Goal: Complete application form: Complete application form

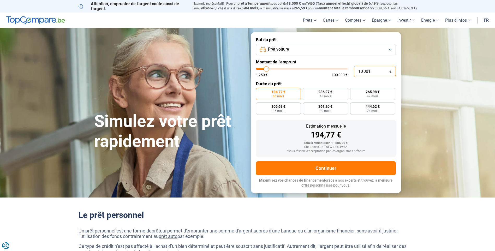
drag, startPoint x: 372, startPoint y: 72, endPoint x: 345, endPoint y: 70, distance: 27.2
click at [345, 70] on div "10 001 € 1 250 € 100 000 €" at bounding box center [326, 71] width 140 height 11
type input "10000"
radio input "true"
type input "1"
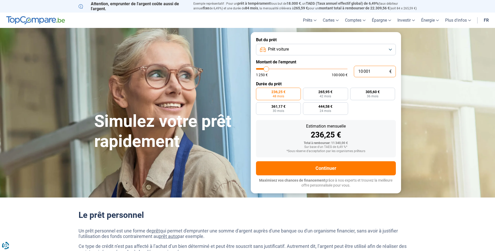
type input "1250"
type input "15"
type input "1250"
type input "150"
type input "1250"
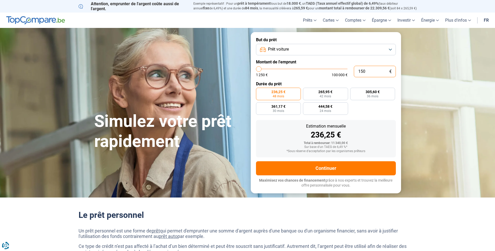
type input "1 500"
type input "1500"
type input "15 000"
type input "15000"
radio input "false"
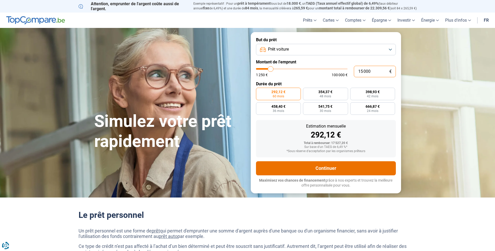
type input "15 000"
click at [335, 168] on button "Continuer" at bounding box center [326, 168] width 140 height 14
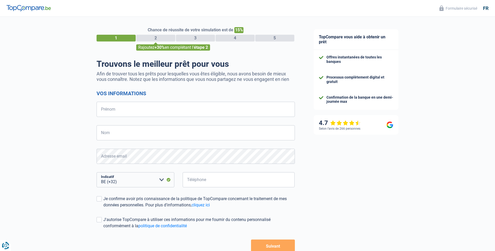
select select "32"
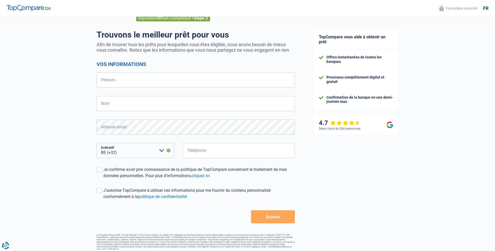
scroll to position [32, 0]
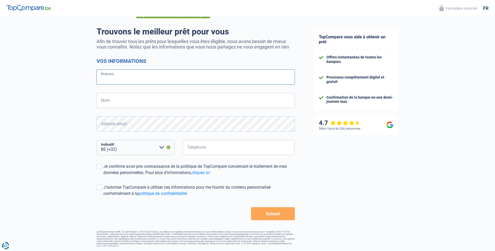
click at [109, 78] on input "Prénom" at bounding box center [196, 76] width 198 height 15
type input "[PERSON_NAME]"
type input "lef"
click at [200, 148] on input "Téléphone" at bounding box center [239, 147] width 112 height 15
type input "494820095"
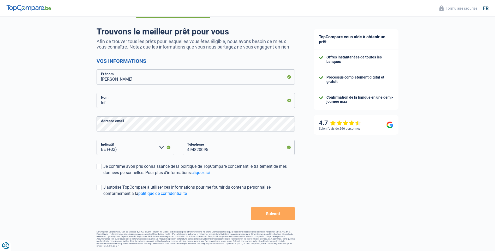
click at [276, 213] on button "Suivant" at bounding box center [273, 213] width 44 height 13
click at [124, 168] on div "Je confirme avoir pris connaissance de la politique de TopCompare concernant le…" at bounding box center [199, 169] width 192 height 13
click at [103, 176] on input "Je confirme avoir pris connaissance de la politique de TopCompare concernant le…" at bounding box center [103, 176] width 0 height 0
click at [266, 216] on button "Suivant" at bounding box center [273, 213] width 44 height 13
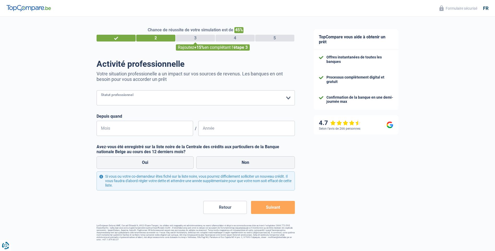
click at [288, 99] on select "Ouvrier Employé privé Employé public Invalide Indépendant Pensionné Chômeur Mut…" at bounding box center [196, 97] width 198 height 15
select select "privateEmployee"
click at [97, 91] on select "Ouvrier Employé privé Employé public Invalide Indépendant Pensionné Chômeur Mut…" at bounding box center [196, 97] width 198 height 15
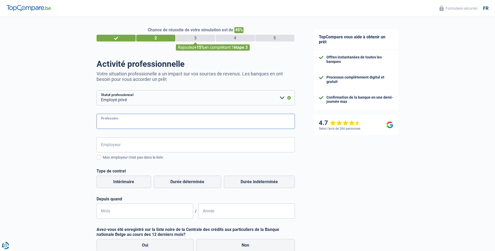
click at [119, 122] on input "Profession" at bounding box center [196, 121] width 198 height 15
type input "rpv"
click at [113, 147] on input "Employeur" at bounding box center [196, 144] width 198 height 15
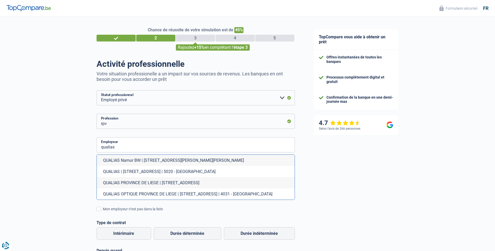
click at [125, 161] on li "QUALIAS Namur BW | [STREET_ADDRESS][PERSON_NAME][PERSON_NAME]" at bounding box center [196, 160] width 198 height 11
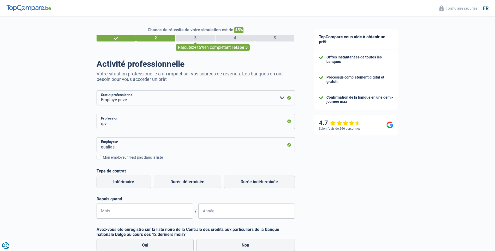
type input "QUALIAS Namur BW | [STREET_ADDRESS][PERSON_NAME][PERSON_NAME]"
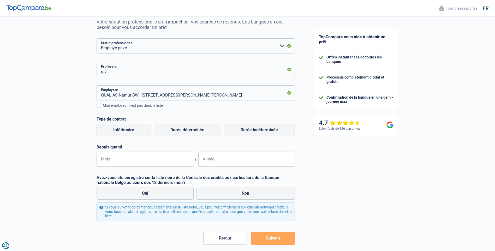
scroll to position [52, 0]
click at [258, 131] on label "Durée indéterminée" at bounding box center [259, 130] width 71 height 13
click at [258, 131] on input "Durée indéterminée" at bounding box center [259, 130] width 71 height 13
radio input "true"
click at [140, 161] on input "Mois" at bounding box center [145, 158] width 97 height 15
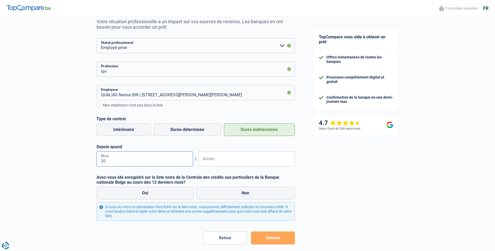
type input "2"
type input "03"
click at [223, 157] on input "Année" at bounding box center [246, 158] width 97 height 15
type input "2015"
click at [75, 152] on div "Chance de réussite de votre simulation est de 45% 1 2 3 4 5 Rajoutez +15% en co…" at bounding box center [152, 117] width 305 height 311
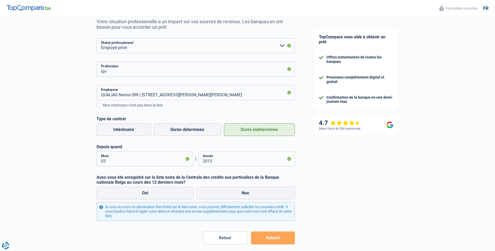
scroll to position [77, 0]
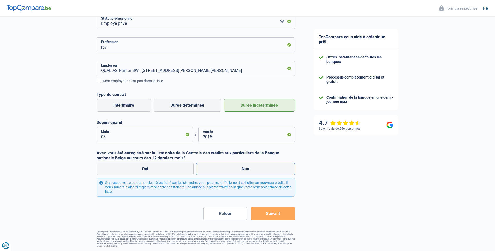
click at [238, 170] on label "Non" at bounding box center [245, 169] width 99 height 13
click at [238, 170] on input "Non" at bounding box center [245, 169] width 99 height 13
radio input "true"
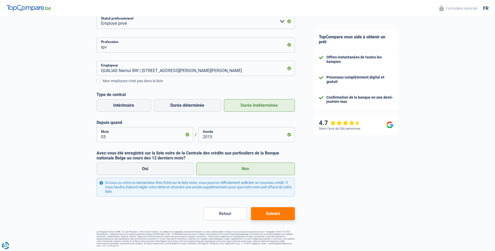
click at [269, 213] on button "Suivant" at bounding box center [273, 213] width 44 height 13
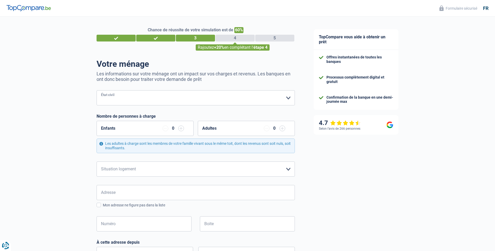
click at [245, 97] on select "[PERSON_NAME](e) Cohabitant(e) légal(e) Divorcé(e) Veuf(ve) Séparé (de fait) Ve…" at bounding box center [196, 97] width 198 height 15
select select "married"
click at [97, 91] on select "[PERSON_NAME](e) Cohabitant(e) légal(e) Divorcé(e) Veuf(ve) Séparé (de fait) Ve…" at bounding box center [196, 97] width 198 height 15
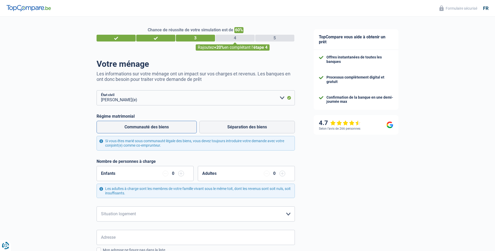
click at [138, 127] on label "Communauté des biens" at bounding box center [147, 127] width 100 height 13
click at [138, 127] on input "Communauté des biens" at bounding box center [147, 127] width 100 height 13
radio input "true"
click at [170, 176] on div "0" at bounding box center [173, 174] width 21 height 6
click at [173, 174] on div "0" at bounding box center [173, 174] width 5 height 4
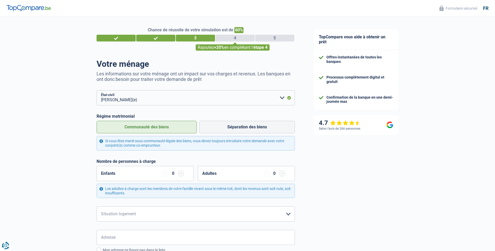
drag, startPoint x: 173, startPoint y: 174, endPoint x: 157, endPoint y: 174, distance: 15.9
click at [157, 174] on div "Enfants 0" at bounding box center [145, 173] width 97 height 15
click at [120, 172] on div "Enfants 0" at bounding box center [145, 173] width 97 height 15
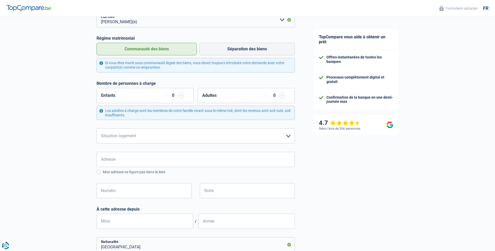
scroll to position [78, 0]
click at [134, 96] on div "Enfants 0" at bounding box center [145, 95] width 97 height 15
click at [146, 134] on select "Locataire Propriétaire avec prêt hypothécaire Propriétaire sans prêt hypothécai…" at bounding box center [196, 135] width 198 height 15
select select "ownerWithMortgage"
click at [97, 129] on select "Locataire Propriétaire avec prêt hypothécaire Propriétaire sans prêt hypothécai…" at bounding box center [196, 135] width 198 height 15
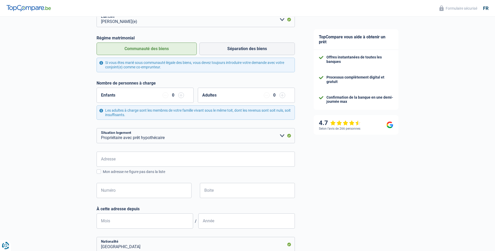
click at [180, 96] on input "button" at bounding box center [181, 95] width 6 height 6
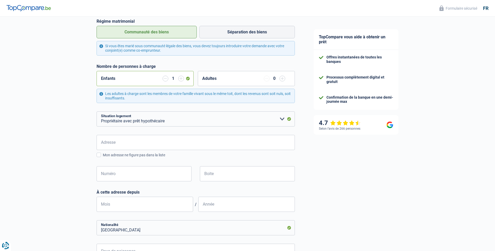
scroll to position [104, 0]
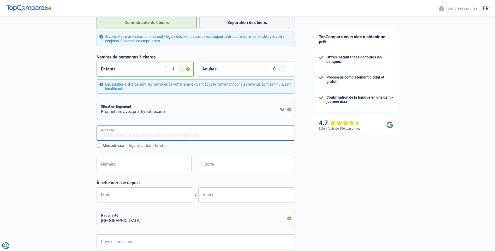
click at [122, 134] on input "Adresse" at bounding box center [196, 133] width 198 height 15
type input "[STREET_ADDRESS]"
click at [116, 162] on input "Numéro" at bounding box center [144, 164] width 95 height 15
type input "121"
type input "08"
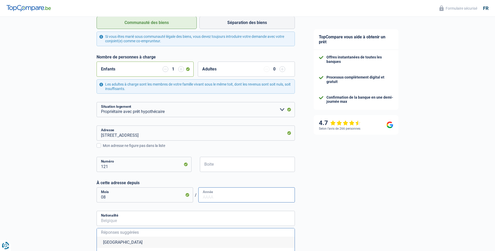
click at [209, 195] on input "Année" at bounding box center [246, 195] width 97 height 15
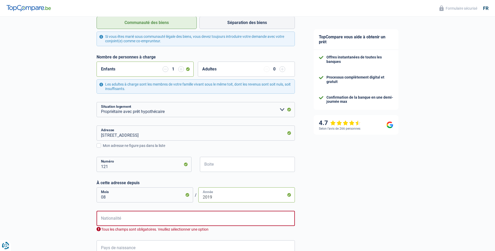
type input "2019"
click at [79, 166] on div "Chance de réussite de votre simulation est de 60% 1 2 3 4 5 Rajoutez +20% en co…" at bounding box center [152, 132] width 305 height 445
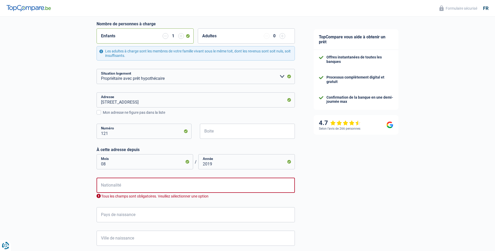
scroll to position [183, 0]
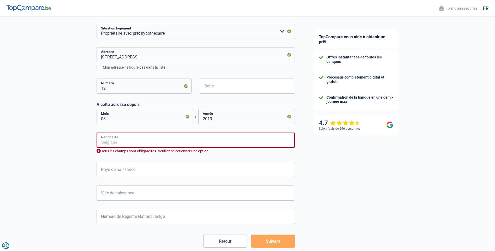
click at [116, 143] on input "Nationalité" at bounding box center [196, 140] width 198 height 15
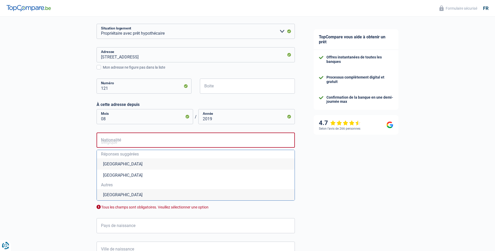
click at [114, 165] on li "[GEOGRAPHIC_DATA]" at bounding box center [196, 164] width 198 height 11
type input "[GEOGRAPHIC_DATA]"
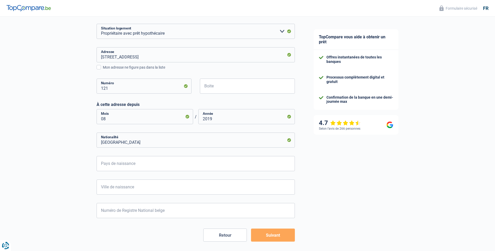
click at [110, 176] on form "[PERSON_NAME](e) Cohabitant(e) légal(e) Divorcé(e) Veuf(ve) Séparé (de fait) Ve…" at bounding box center [196, 75] width 198 height 334
click at [112, 165] on input "Pays de naissance" at bounding box center [196, 163] width 198 height 15
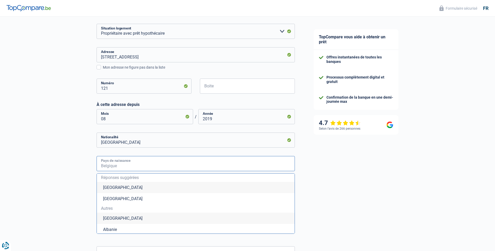
type input "[GEOGRAPHIC_DATA]"
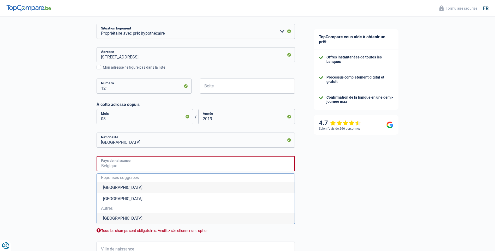
type input "[GEOGRAPHIC_DATA]"
click at [111, 188] on li "[GEOGRAPHIC_DATA]" at bounding box center [196, 187] width 198 height 11
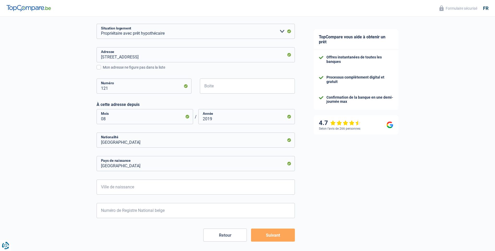
scroll to position [204, 0]
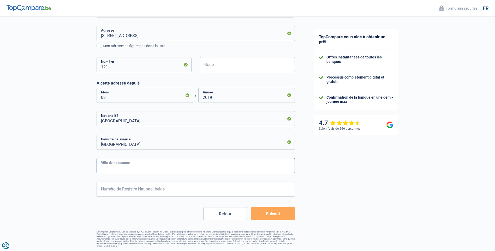
click at [120, 168] on input "Ville de naissance" at bounding box center [196, 165] width 198 height 15
type input "[GEOGRAPHIC_DATA]"
click at [115, 186] on input "Numéro de Registre National belge" at bounding box center [196, 189] width 198 height 15
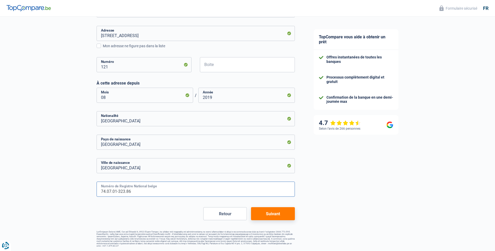
type input "74.07.01-323.86"
click at [267, 213] on button "Suivant" at bounding box center [273, 213] width 44 height 13
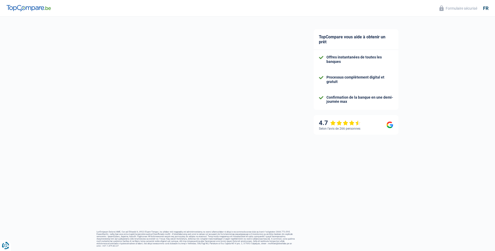
select select "familyAllowances"
select select "netSalary"
select select "mealVouchers"
select select "mortgage"
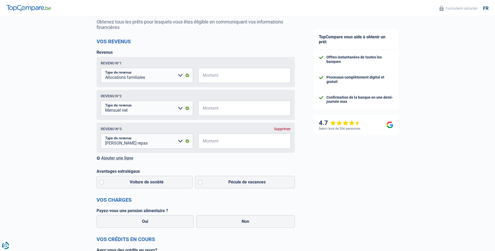
scroll to position [52, 0]
click at [178, 75] on select "Allocation d'handicap Allocations chômage Allocations familiales Chèques repas …" at bounding box center [147, 75] width 92 height 15
click at [211, 75] on input "Montant" at bounding box center [248, 75] width 86 height 15
type input "120"
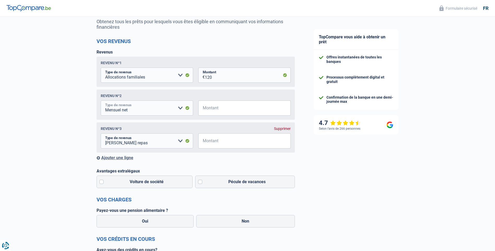
click at [151, 110] on select "Allocation d'handicap Allocations chômage Allocations familiales Chèques repas …" at bounding box center [147, 108] width 92 height 15
click at [76, 128] on div "Chance de réussite de votre simulation est de 80% 1 2 3 4 5 Rajoutez +10% en co…" at bounding box center [152, 212] width 305 height 501
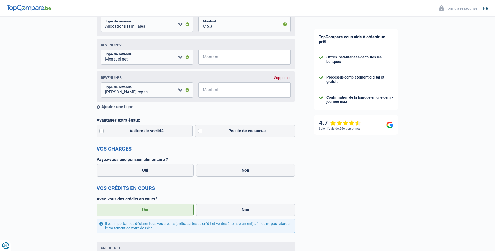
scroll to position [104, 0]
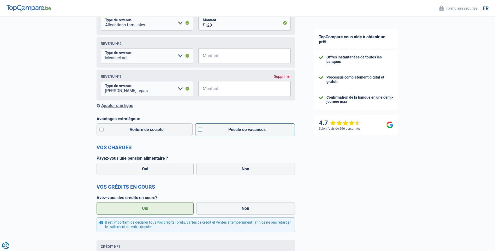
click at [201, 131] on label "Pécule de vacances" at bounding box center [245, 130] width 100 height 13
click at [201, 131] on input "Pécule de vacances" at bounding box center [245, 130] width 100 height 13
checkbox input "true"
click at [242, 171] on label "Non" at bounding box center [245, 169] width 99 height 13
click at [242, 171] on input "Non" at bounding box center [245, 169] width 99 height 13
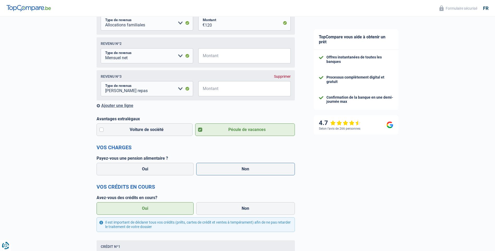
radio input "true"
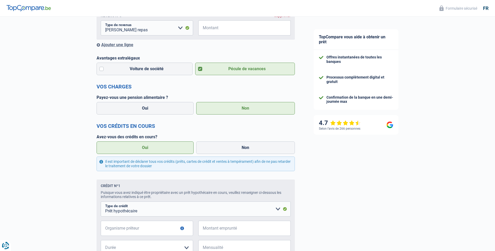
scroll to position [183, 0]
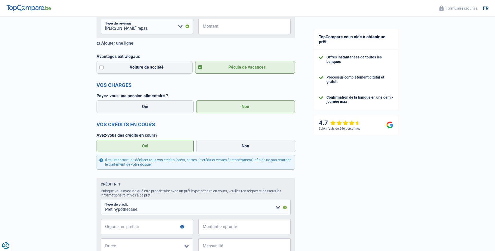
click at [45, 139] on div "Chance de réussite de votre simulation est de 80% 1 2 3 4 5 Rajoutez +10% en co…" at bounding box center [152, 90] width 305 height 517
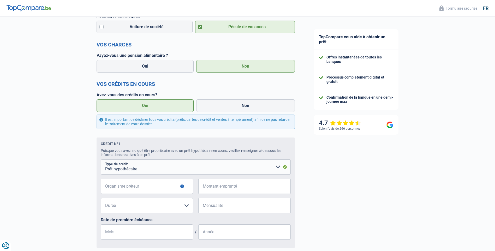
scroll to position [261, 0]
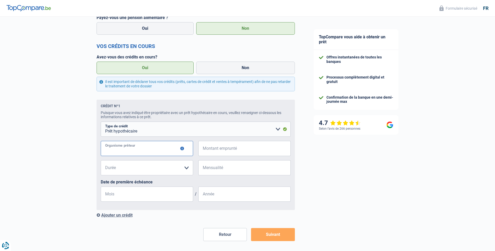
click at [115, 150] on input "Organisme prêteur" at bounding box center [147, 148] width 92 height 15
click at [182, 150] on button "button" at bounding box center [182, 149] width 4 height 4
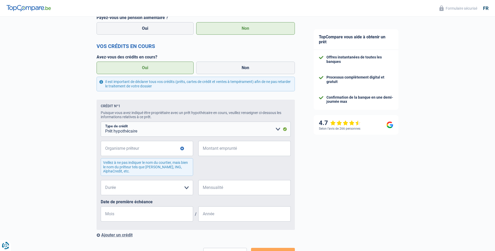
click at [182, 150] on button "button" at bounding box center [182, 149] width 4 height 4
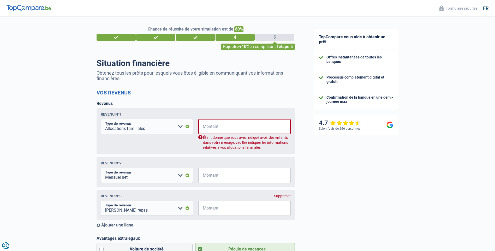
scroll to position [0, 0]
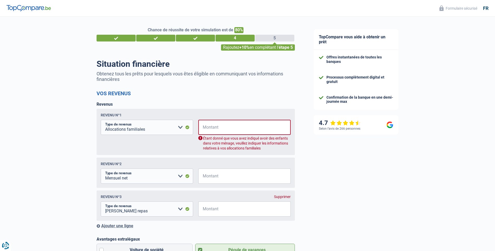
click at [204, 128] on span "€" at bounding box center [201, 127] width 7 height 15
click at [208, 127] on input "Montant" at bounding box center [248, 127] width 86 height 15
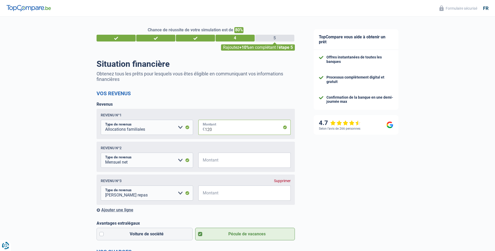
type input "120"
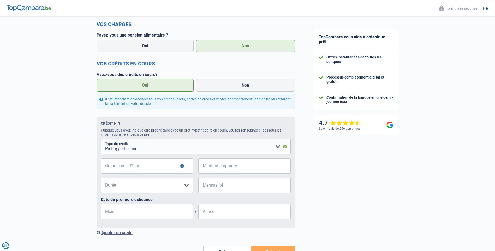
scroll to position [235, 0]
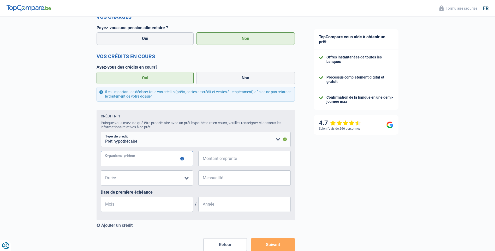
click at [112, 161] on input "Organisme prêteur" at bounding box center [147, 158] width 92 height 15
type input "elantis"
click at [205, 161] on input "Montant emprunté" at bounding box center [248, 158] width 86 height 15
click at [59, 192] on div "Chance de réussite de votre simulation est de 80% 1 2 3 4 5 Rajoutez +10% en co…" at bounding box center [152, 30] width 305 height 501
click at [137, 182] on select "120 mois 180 mois 240 mois 300 mois 360 mois 420 mois Veuillez sélectionner une…" at bounding box center [147, 178] width 92 height 15
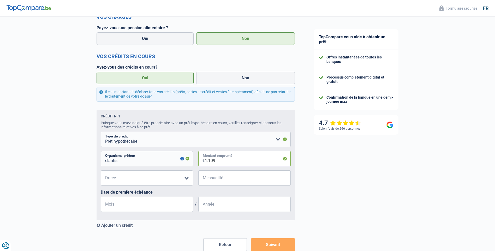
drag, startPoint x: 220, startPoint y: 161, endPoint x: 197, endPoint y: 161, distance: 23.2
click at [197, 161] on div "elantis Organisme prêteur Veillez à ne pas indiquer le nom du courtier, mais bi…" at bounding box center [196, 160] width 190 height 19
type input "257.000"
click at [187, 180] on select "120 mois 180 mois 240 mois 300 mois 360 mois 420 mois Veuillez sélectionner une…" at bounding box center [147, 178] width 92 height 15
select select "300"
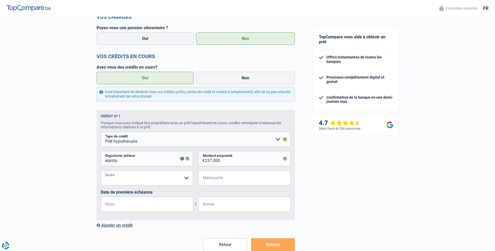
click at [101, 172] on select "120 mois 180 mois 240 mois 300 mois 360 mois 420 mois Veuillez sélectionner une…" at bounding box center [147, 178] width 92 height 15
click at [212, 179] on input "Mensualité" at bounding box center [248, 178] width 86 height 15
type input "1.109"
click at [74, 172] on div "Chance de réussite de votre simulation est de 80% 1 2 3 4 5 Rajoutez +10% en co…" at bounding box center [152, 30] width 305 height 501
click at [119, 207] on input "Mois" at bounding box center [147, 204] width 92 height 15
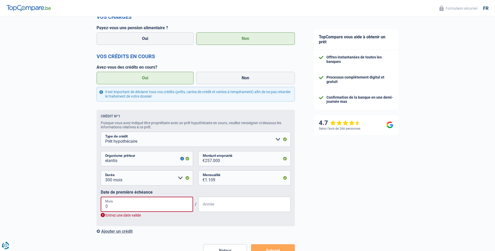
type input "08"
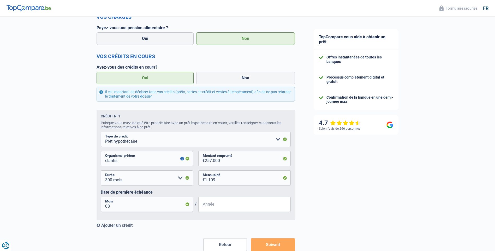
scroll to position [237, 0]
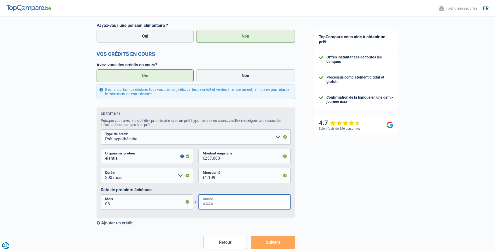
click at [209, 202] on input "Année" at bounding box center [244, 202] width 92 height 15
type input "2019"
click at [73, 177] on div "Chance de réussite de votre simulation est de 80% 1 2 3 4 5 Rajoutez +10% en co…" at bounding box center [152, 27] width 305 height 501
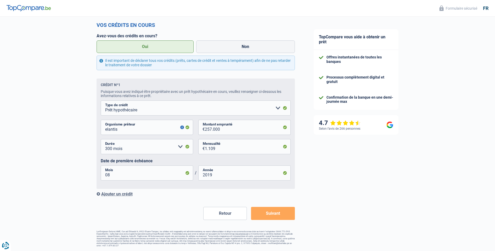
scroll to position [268, 0]
click at [270, 214] on button "Suivant" at bounding box center [273, 213] width 44 height 13
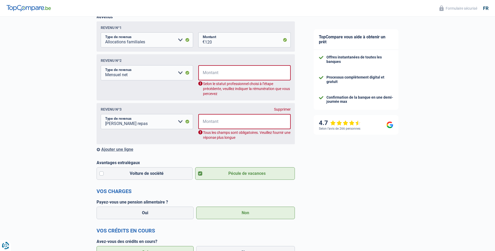
scroll to position [85, 0]
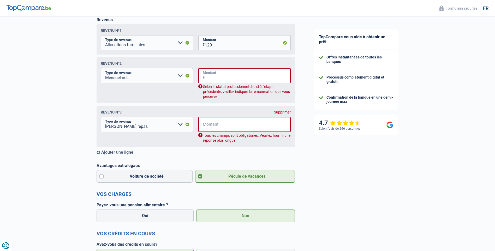
click at [214, 75] on input "Montant" at bounding box center [248, 75] width 86 height 15
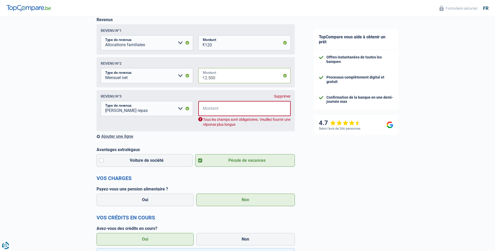
type input "2.500"
click at [217, 110] on input "Montant" at bounding box center [248, 108] width 86 height 15
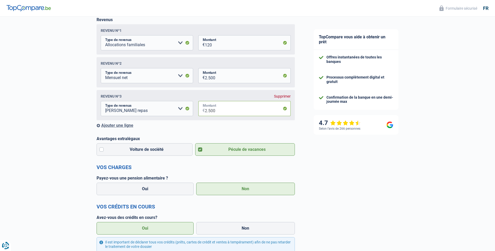
type input "2.500"
click at [68, 126] on div "Chance de réussite de votre simulation est de 80% 1 2 3 4 5 Rajoutez +10% en co…" at bounding box center [152, 180] width 305 height 501
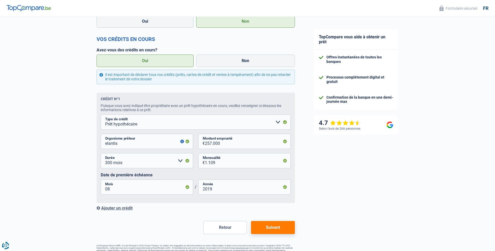
scroll to position [268, 0]
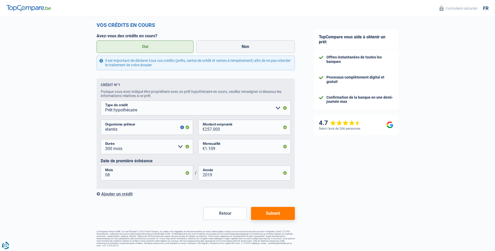
click at [272, 215] on button "Suivant" at bounding box center [273, 213] width 44 height 13
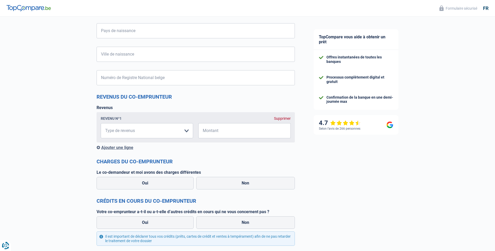
scroll to position [308, 0]
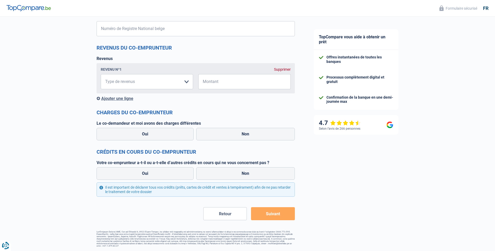
click at [226, 213] on button "Retour" at bounding box center [225, 213] width 44 height 13
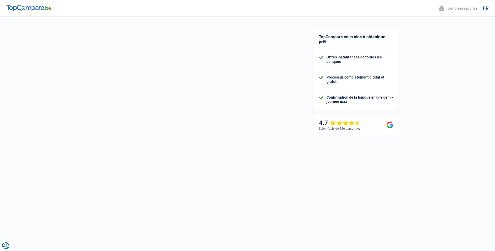
select select "familyAllowances"
select select "netSalary"
select select "mealVouchers"
select select "mortgage"
select select "300"
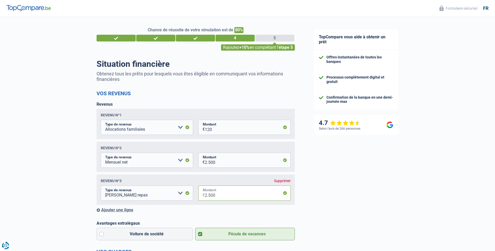
click at [218, 197] on input "2.500" at bounding box center [248, 193] width 86 height 15
type input "2"
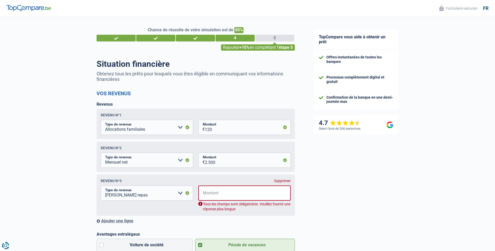
click at [219, 196] on input "Montant" at bounding box center [248, 193] width 86 height 15
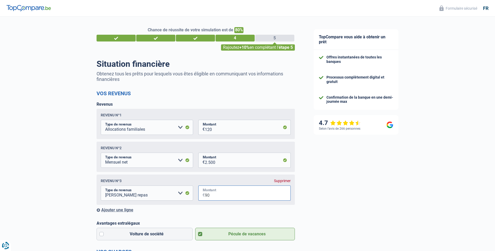
type input "90"
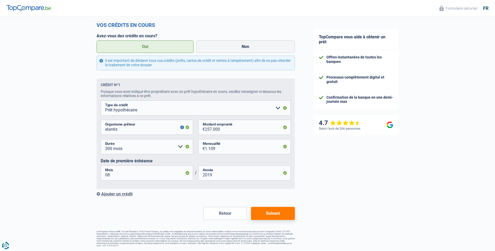
scroll to position [268, 0]
click at [277, 213] on button "Suivant" at bounding box center [273, 213] width 44 height 13
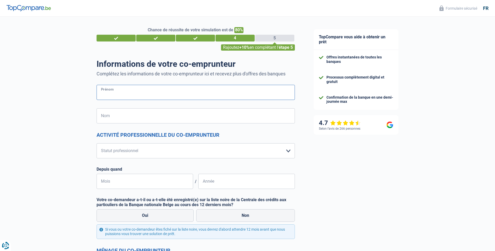
click at [110, 91] on input "Prénom" at bounding box center [196, 92] width 198 height 15
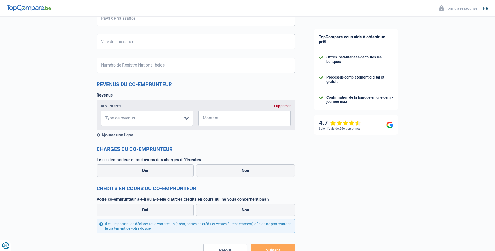
scroll to position [308, 0]
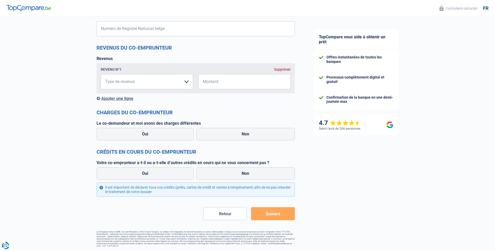
click at [228, 217] on button "Retour" at bounding box center [225, 213] width 44 height 13
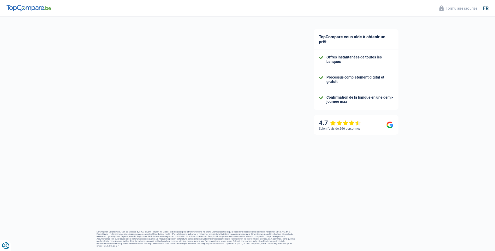
select select "familyAllowances"
select select "netSalary"
select select "mealVouchers"
select select "mortgage"
select select "300"
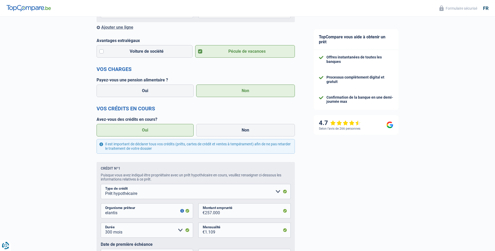
scroll to position [268, 0]
